Goal: Task Accomplishment & Management: Complete application form

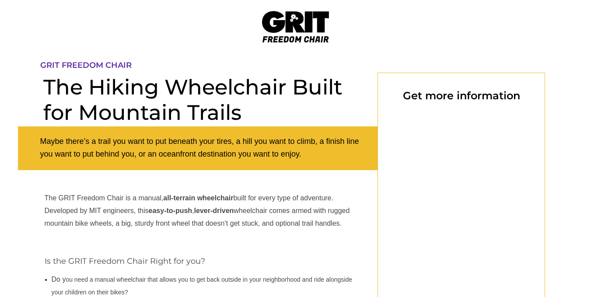
select select "US"
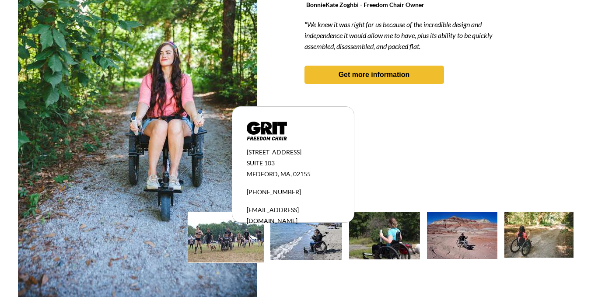
scroll to position [841, 0]
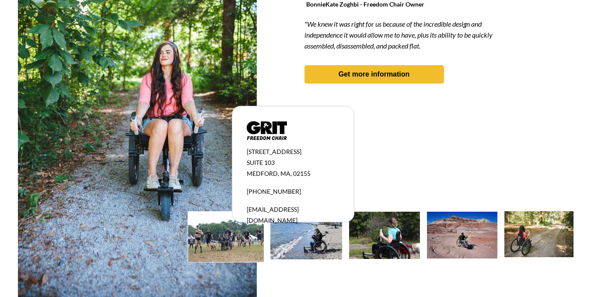
click at [234, 232] on img at bounding box center [226, 237] width 76 height 50
click at [426, 130] on div at bounding box center [296, 104] width 556 height 331
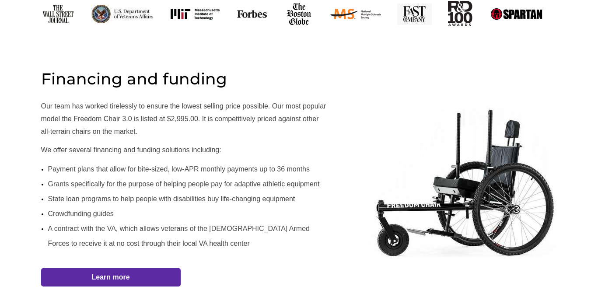
scroll to position [481, 0]
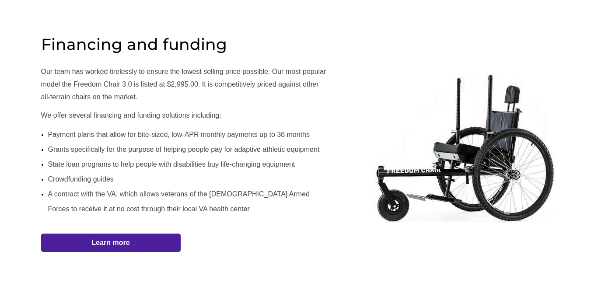
click at [95, 245] on strong "Learn more" at bounding box center [111, 242] width 38 height 7
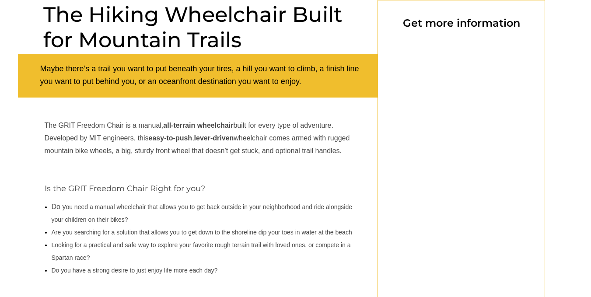
select select "US"
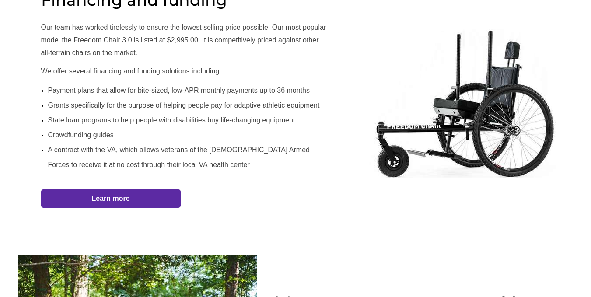
scroll to position [531, 0]
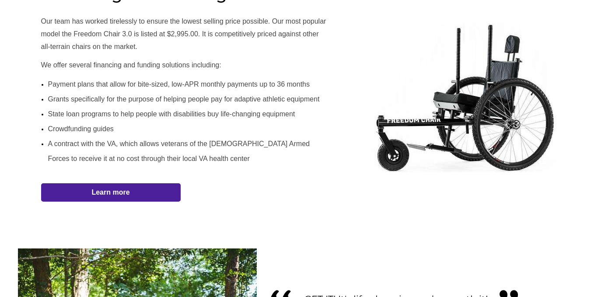
click at [135, 192] on span "Learn more" at bounding box center [111, 192] width 140 height 8
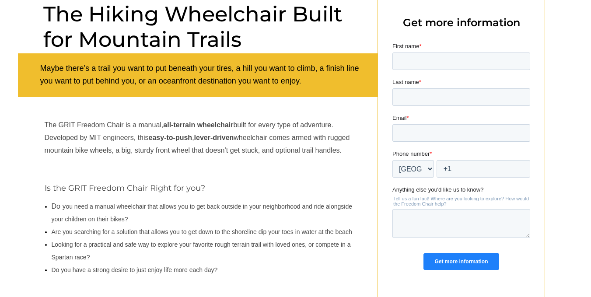
scroll to position [74, 0]
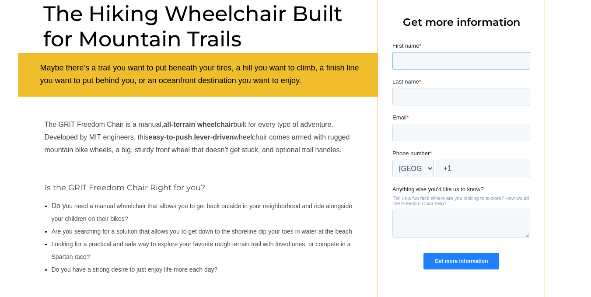
click at [406, 57] on input "First name *" at bounding box center [461, 61] width 138 height 18
type input "Melodi"
type input "[PERSON_NAME]"
drag, startPoint x: 483, startPoint y: 134, endPoint x: 432, endPoint y: 131, distance: 51.3
click at [432, 131] on input "kallmeyerm12@gmail.com" at bounding box center [461, 133] width 138 height 18
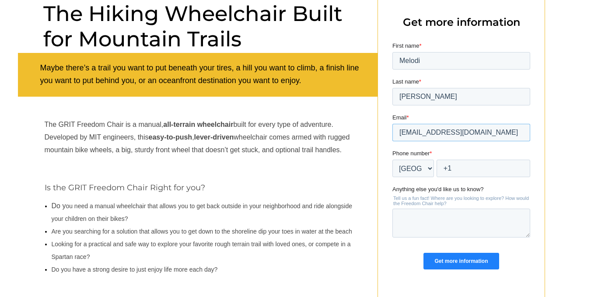
type input "[EMAIL_ADDRESS][DOMAIN_NAME]"
click at [458, 172] on input "+1" at bounding box center [483, 169] width 94 height 18
type input "+1 2082759592"
click at [478, 261] on input "Get more information" at bounding box center [460, 261] width 75 height 17
